Goal: Check status: Check status

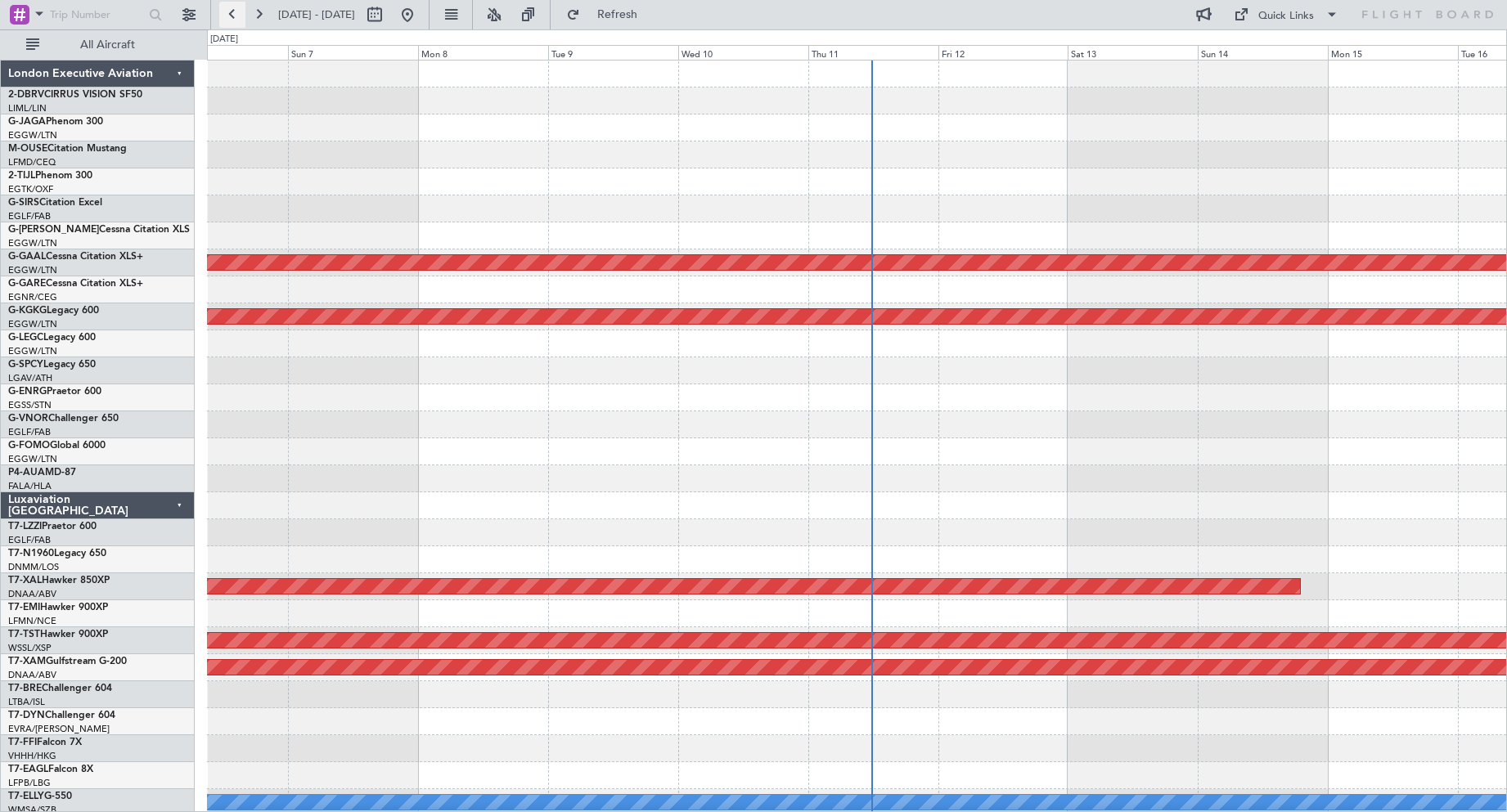
click at [237, 7] on button at bounding box center [232, 15] width 26 height 26
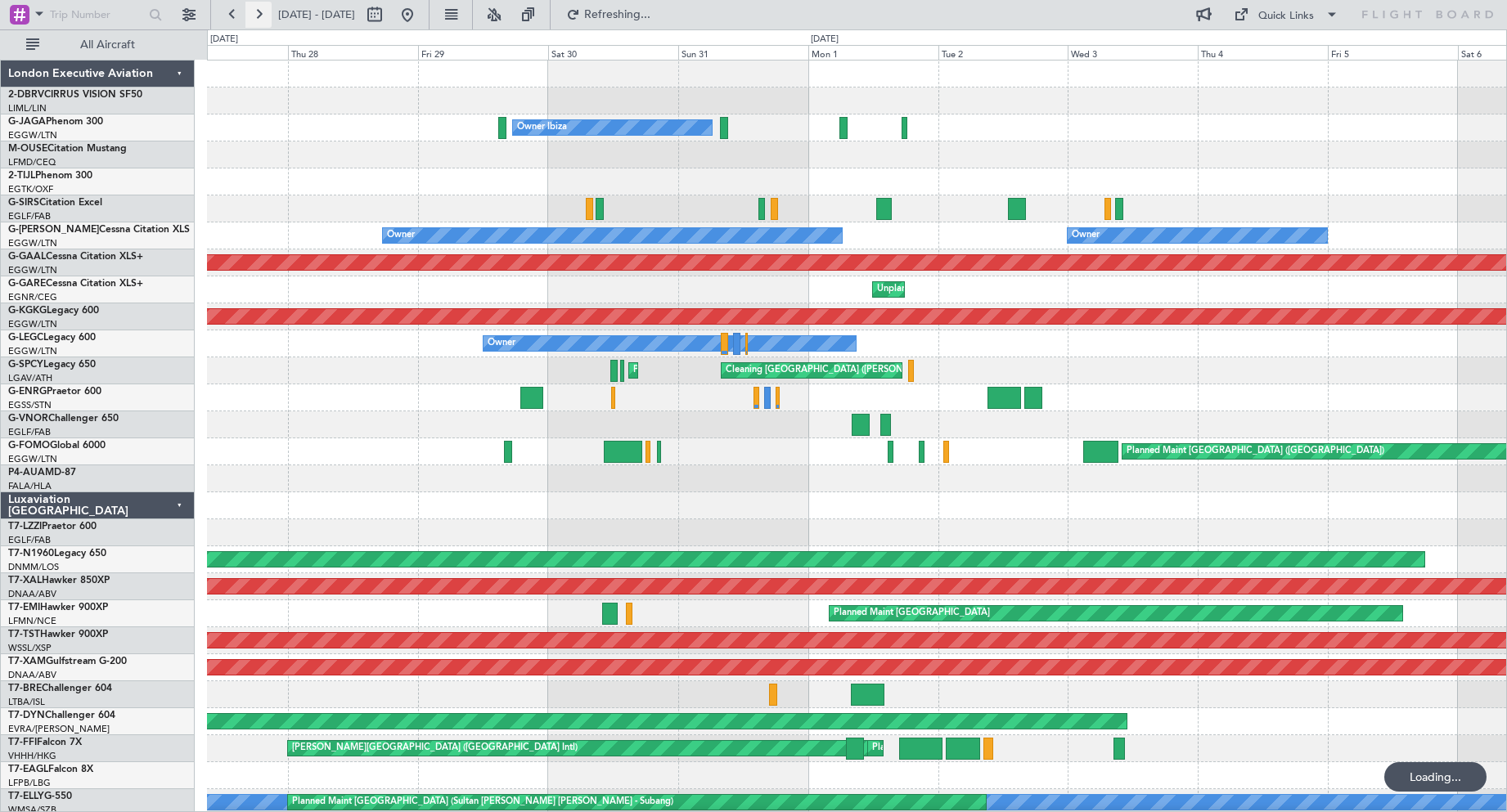
click at [259, 10] on button at bounding box center [259, 15] width 26 height 26
